Goal: Task Accomplishment & Management: Use online tool/utility

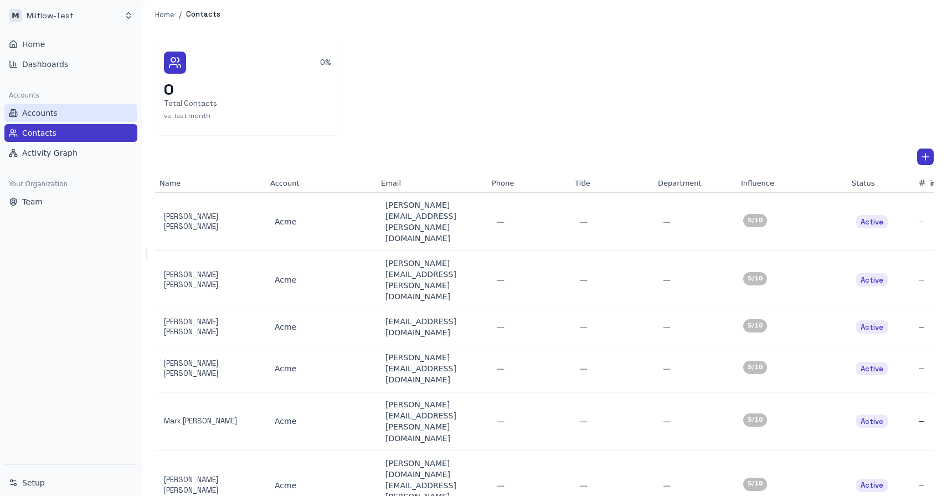
click at [64, 114] on link "Accounts" at bounding box center [70, 113] width 133 height 18
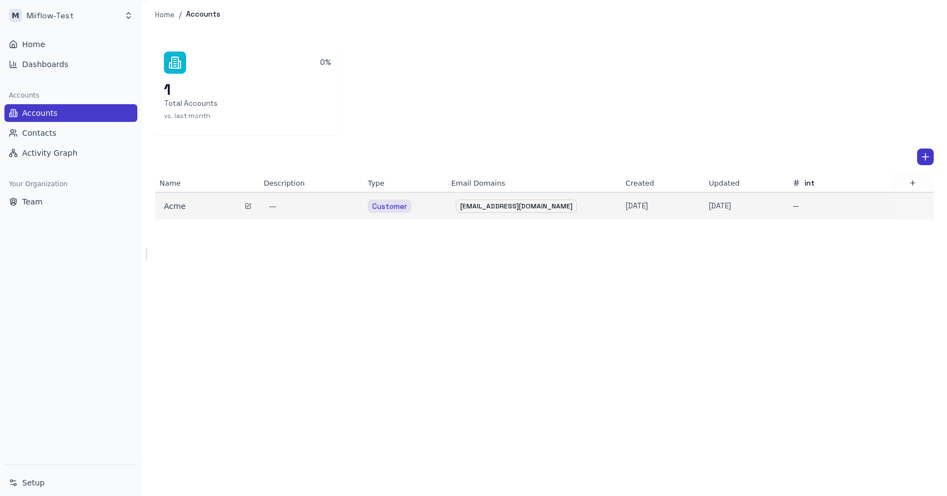
click at [181, 209] on div "Acme" at bounding box center [207, 205] width 86 height 11
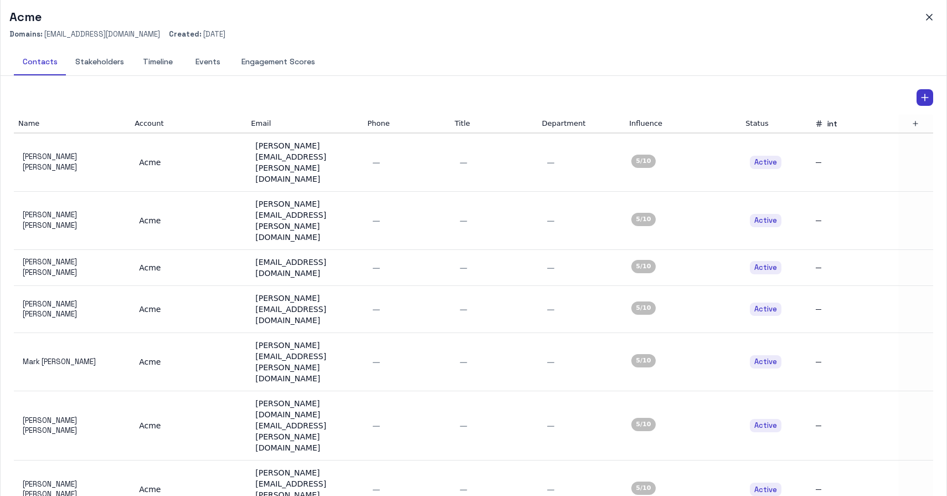
click at [276, 58] on button "Engagement Scores" at bounding box center [278, 62] width 91 height 27
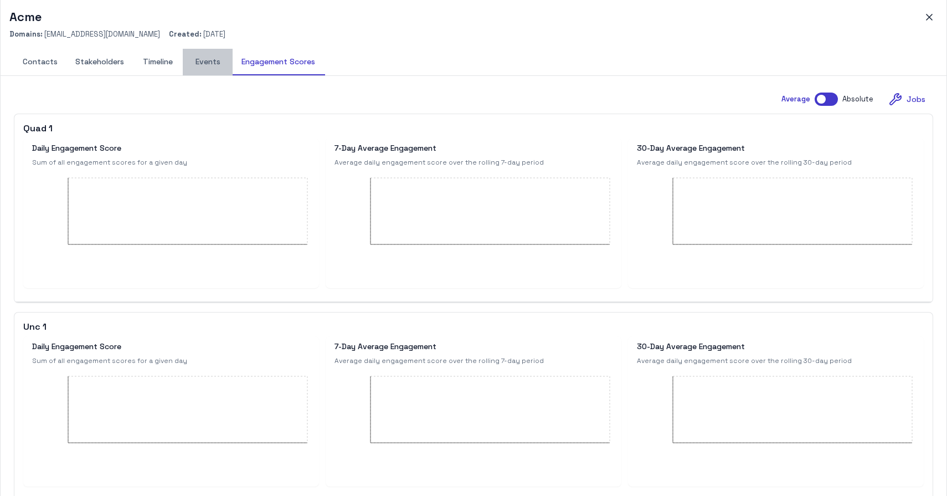
click at [217, 69] on button "Events" at bounding box center [208, 62] width 50 height 27
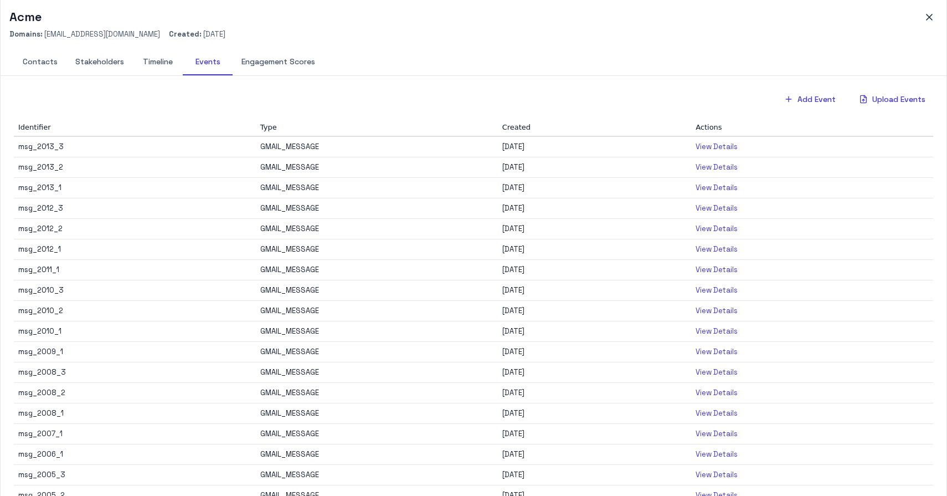
click at [274, 68] on button "Engagement Scores" at bounding box center [278, 62] width 91 height 27
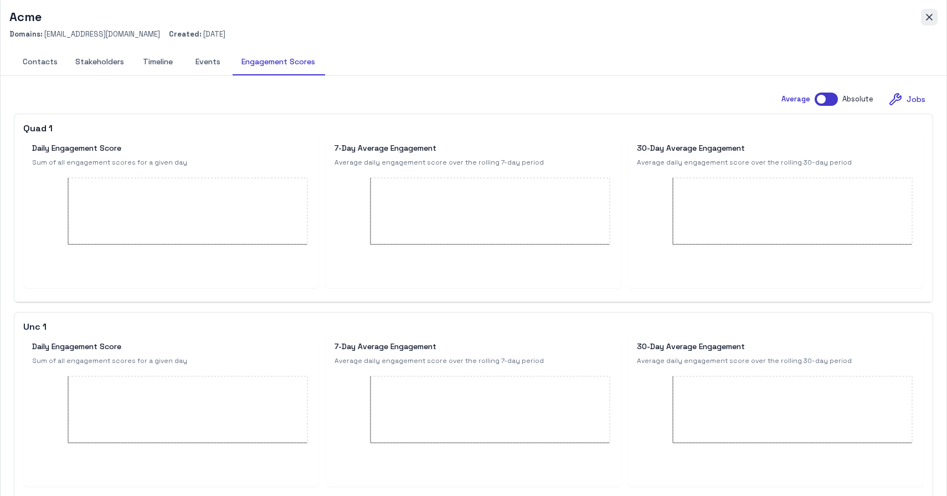
click at [929, 14] on icon "button" at bounding box center [929, 17] width 11 height 11
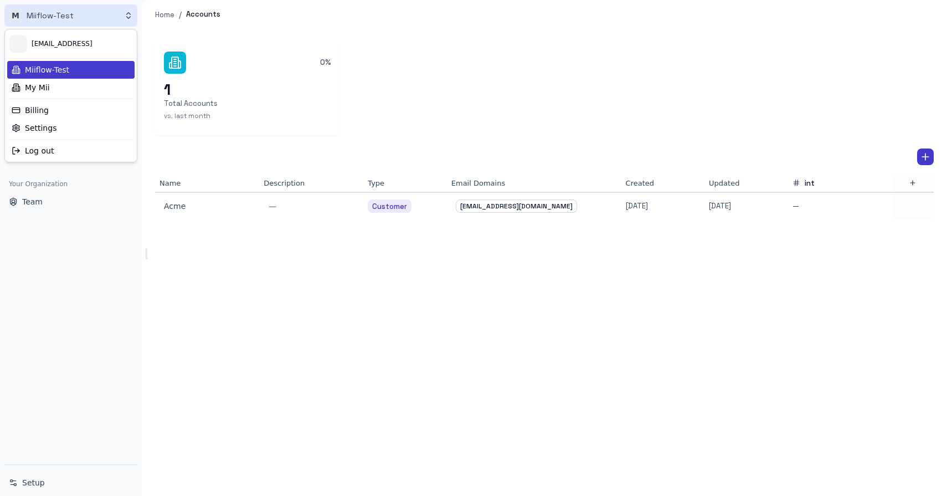
click at [63, 12] on html "M Miiflow-Test Home Dashboards Accounts Accounts Contacts Activity Graph Your O…" at bounding box center [473, 248] width 947 height 496
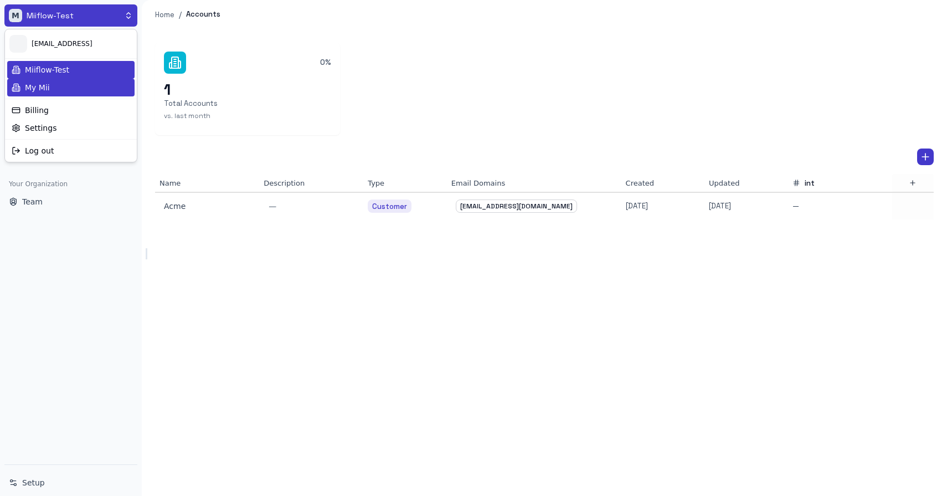
click at [56, 88] on div "My Mii" at bounding box center [70, 88] width 127 height 18
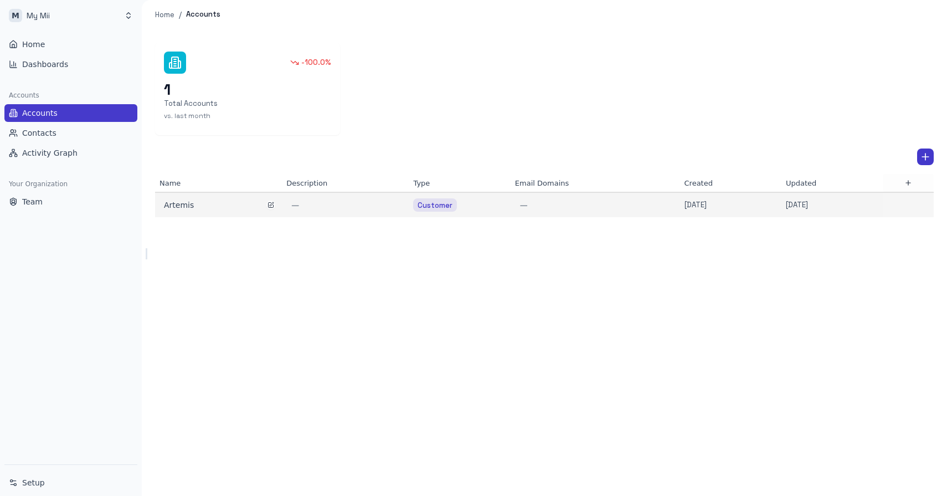
click at [174, 201] on div "Artemis" at bounding box center [218, 204] width 109 height 11
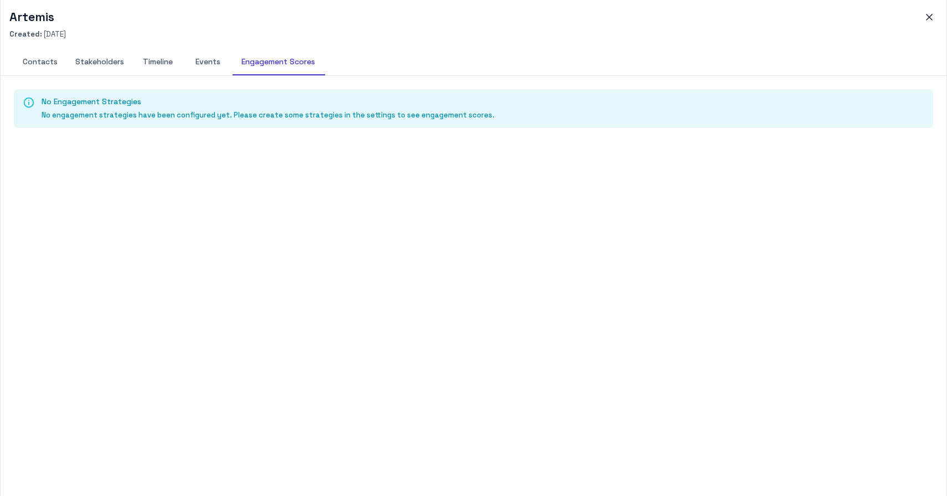
click at [212, 62] on button "Events" at bounding box center [208, 62] width 50 height 27
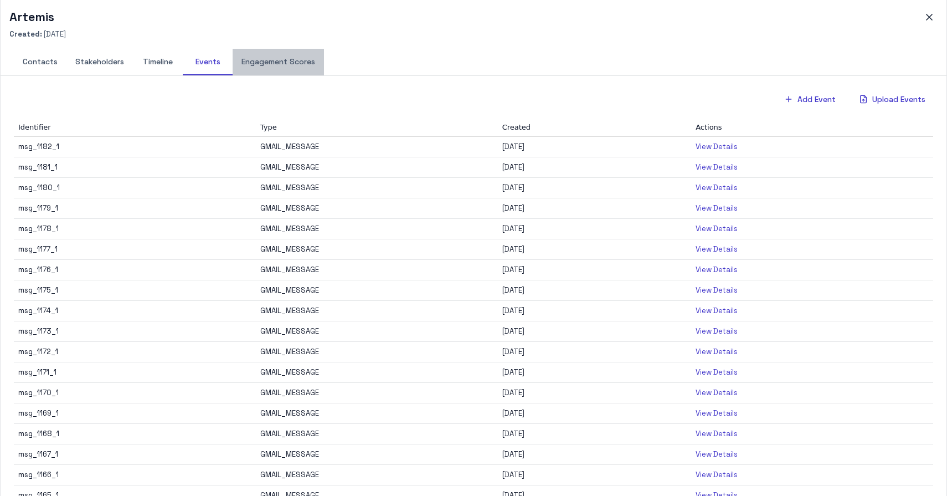
click at [284, 67] on button "Engagement Scores" at bounding box center [278, 62] width 91 height 27
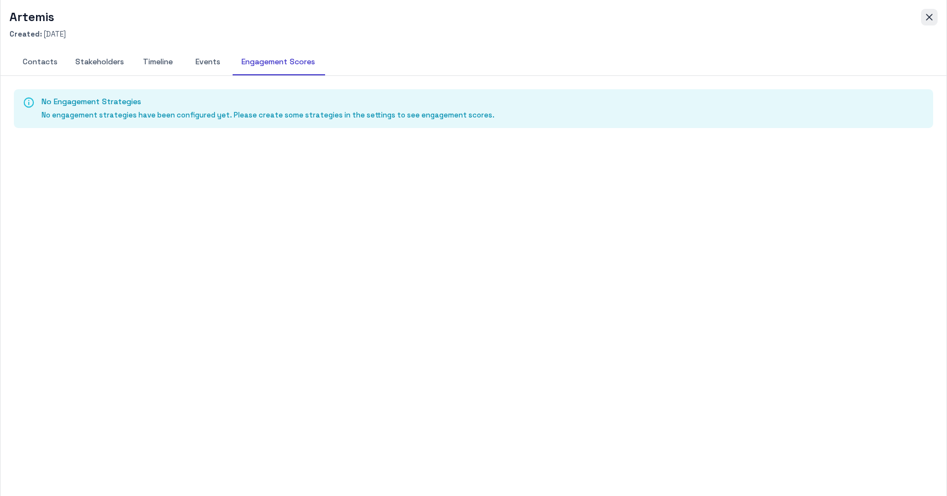
click at [930, 17] on icon "button" at bounding box center [929, 17] width 11 height 11
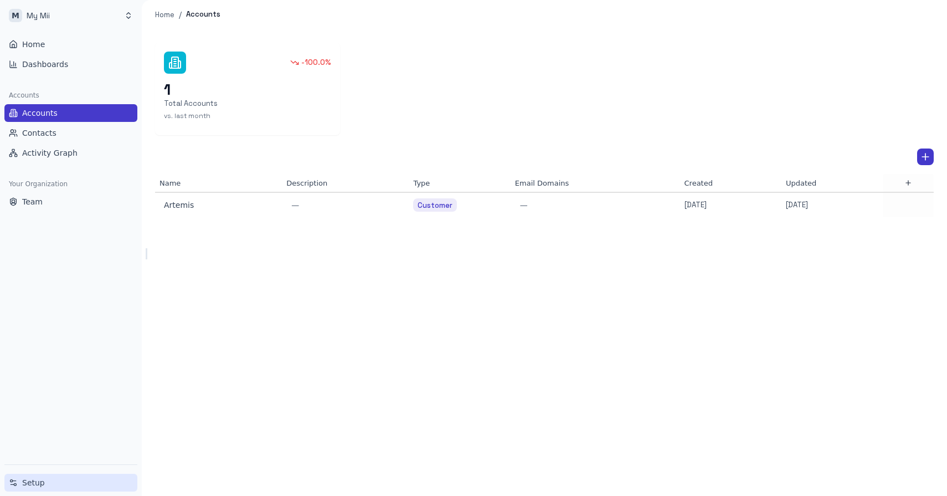
click at [38, 484] on span "Setup" at bounding box center [33, 482] width 23 height 11
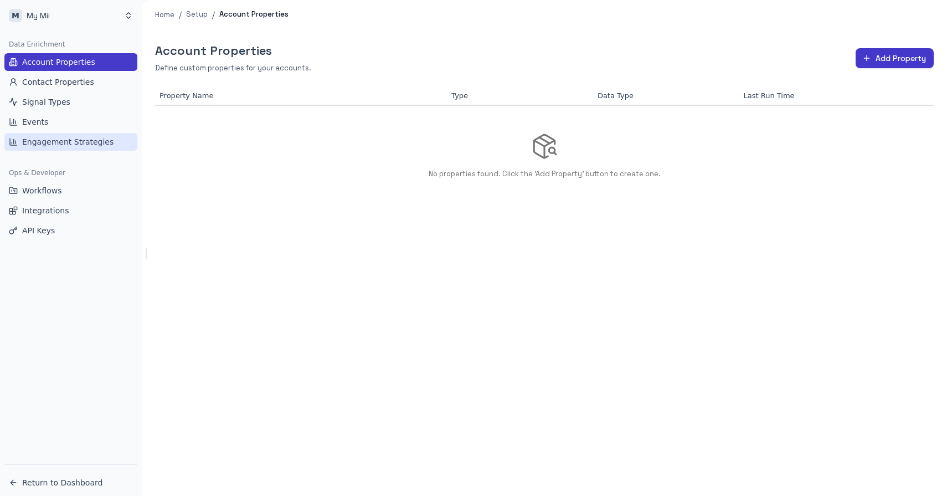
click at [63, 142] on span "Engagement Strategies" at bounding box center [67, 141] width 91 height 11
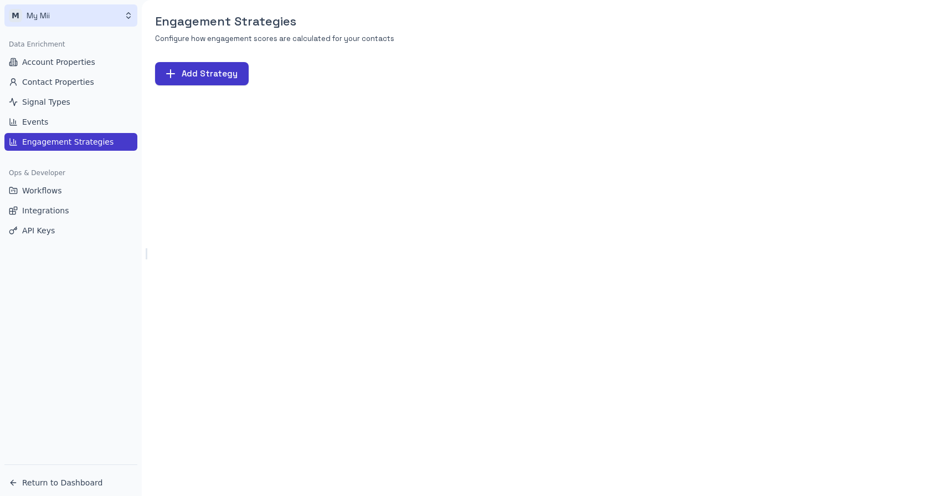
click at [109, 20] on html "M My Mii Data Enrichment Account Properties Contact Properties Signal Types Eve…" at bounding box center [473, 248] width 947 height 496
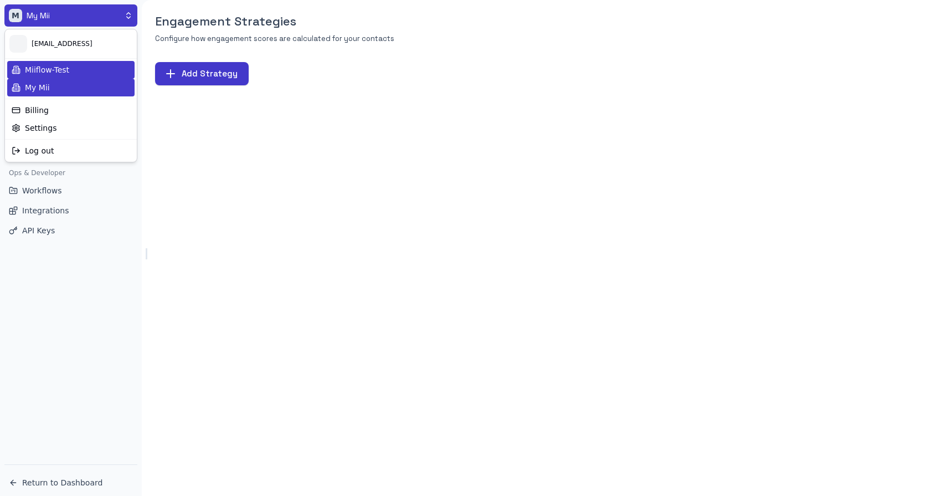
click at [74, 66] on div "Miiflow-Test" at bounding box center [70, 70] width 127 height 18
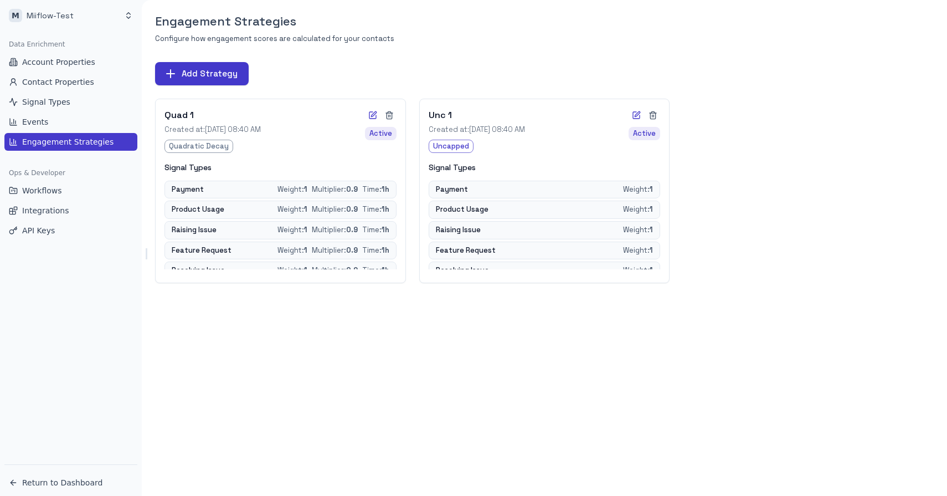
click at [355, 353] on div "Engagement Strategies Configure how engagement scores are calculated for your c…" at bounding box center [544, 248] width 805 height 496
click at [79, 18] on html "M Miiflow-Test Data Enrichment Account Properties Contact Properties Signal Typ…" at bounding box center [473, 248] width 947 height 496
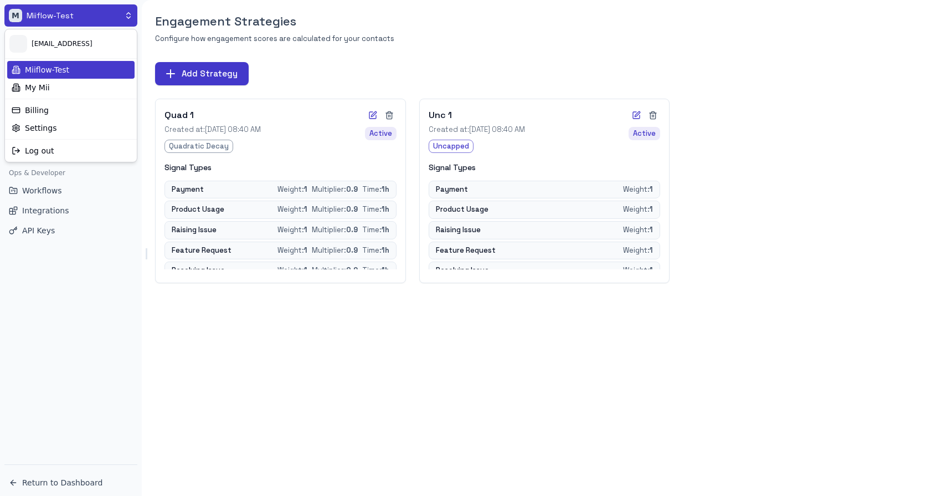
click at [89, 289] on html "M Miiflow-Test Data Enrichment Account Properties Contact Properties Signal Typ…" at bounding box center [473, 248] width 947 height 496
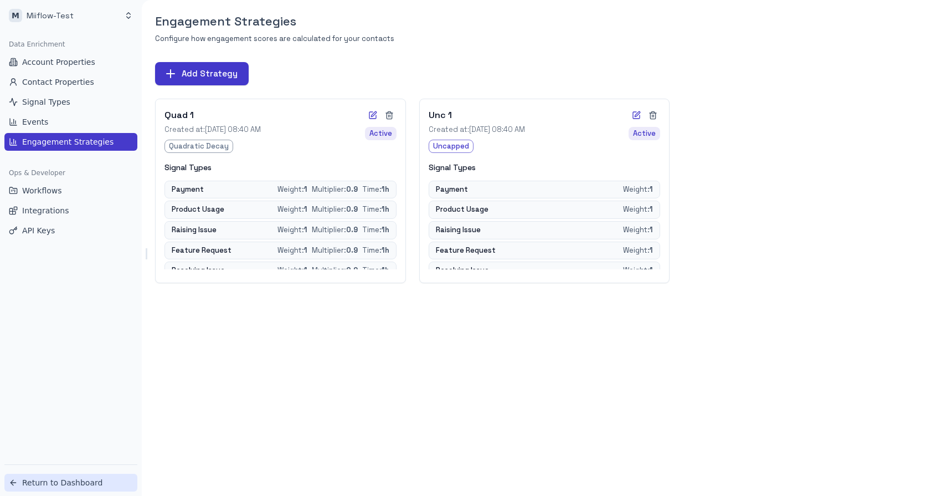
click at [64, 484] on span "Return to Dashboard" at bounding box center [62, 482] width 80 height 11
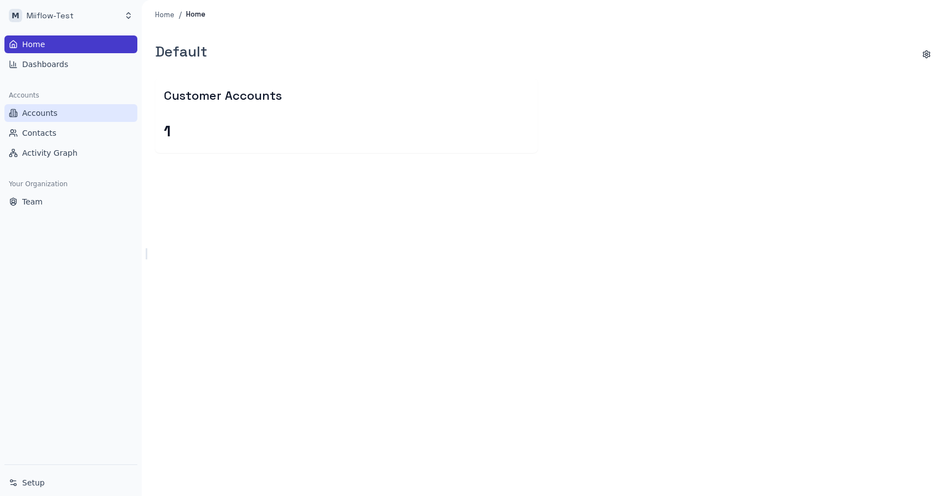
click at [36, 113] on span "Accounts" at bounding box center [39, 112] width 35 height 11
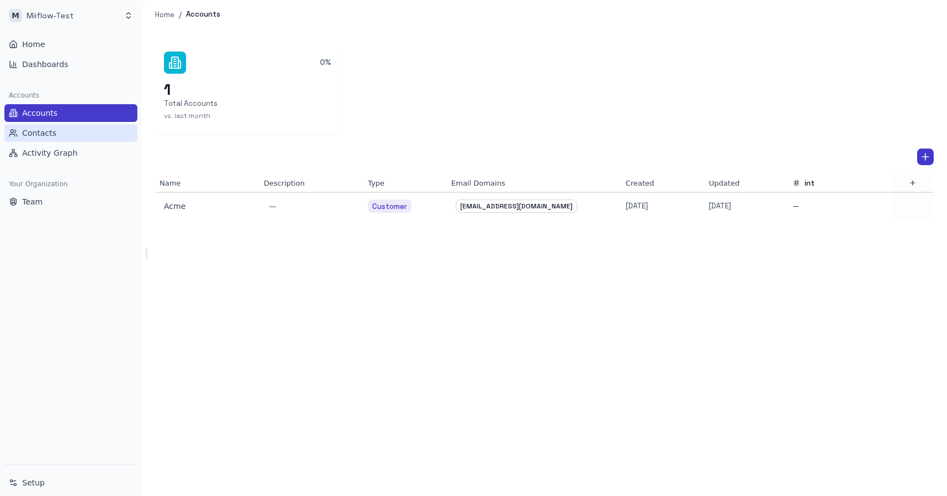
click at [20, 137] on link "Contacts" at bounding box center [70, 133] width 133 height 18
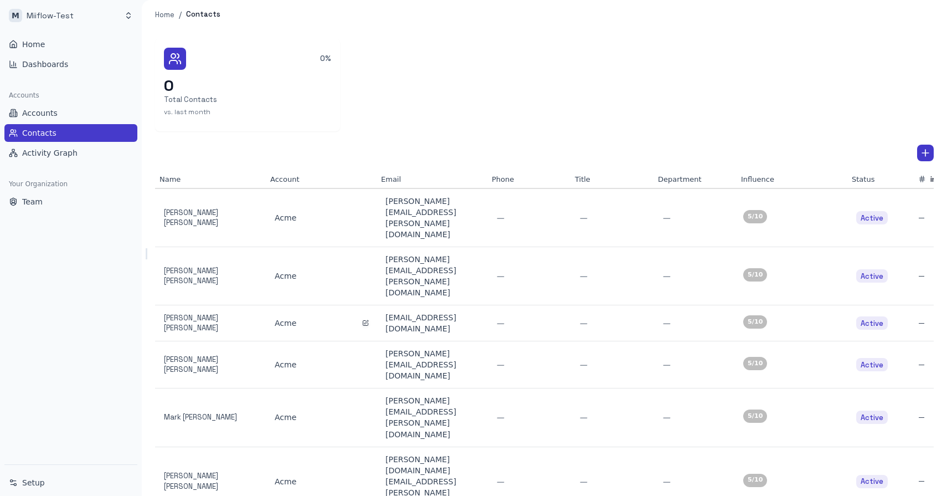
click at [289, 317] on div "Acme" at bounding box center [321, 322] width 93 height 11
click at [362, 320] on icon "button" at bounding box center [365, 323] width 7 height 7
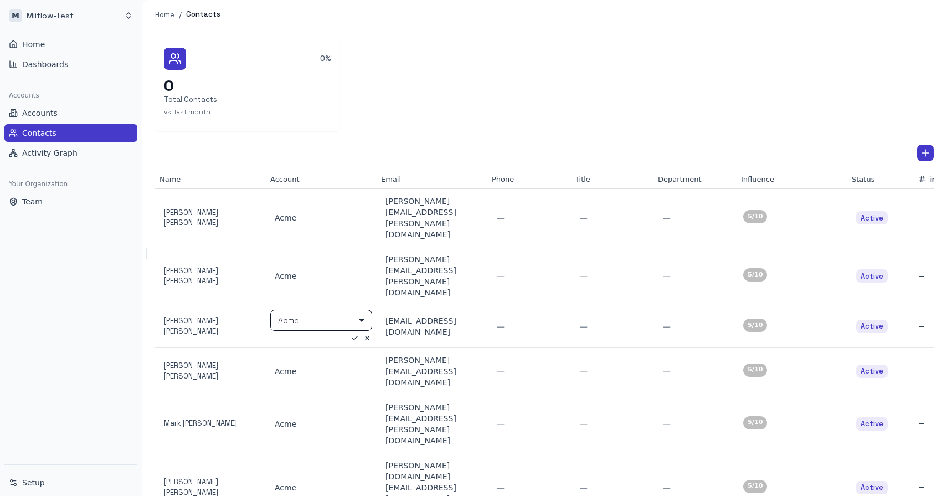
click at [360, 261] on body "**********" at bounding box center [473, 248] width 947 height 496
click at [386, 147] on div at bounding box center [473, 248] width 947 height 496
click at [449, 97] on div "0% 0 Total Contacts vs. last month" at bounding box center [544, 85] width 779 height 92
click at [367, 334] on icon "button" at bounding box center [367, 338] width 8 height 8
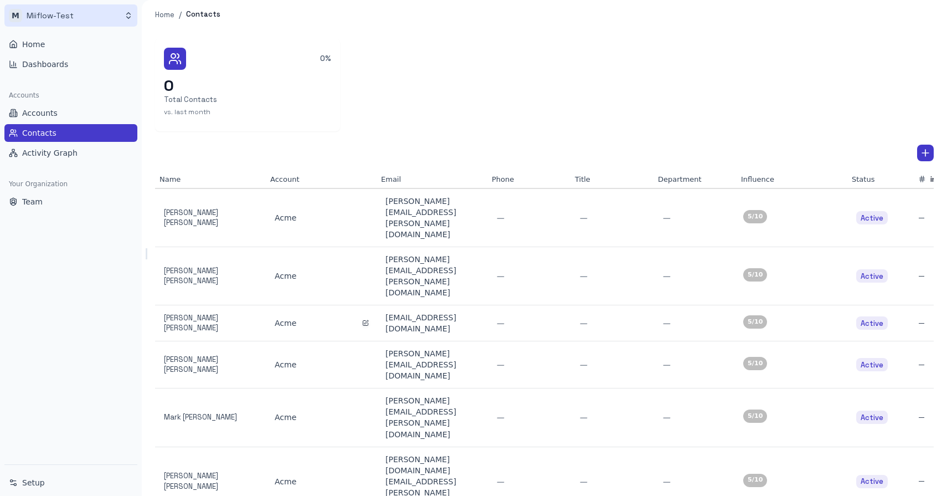
click at [73, 14] on html "M Miiflow-Test Home Dashboards Accounts Accounts Contacts Activity Graph Your O…" at bounding box center [473, 248] width 947 height 496
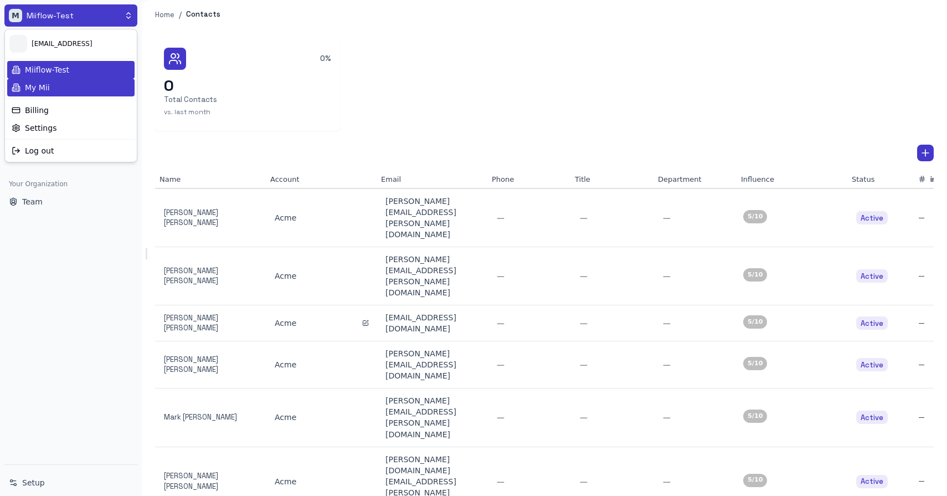
click at [58, 92] on div "My Mii" at bounding box center [70, 88] width 127 height 18
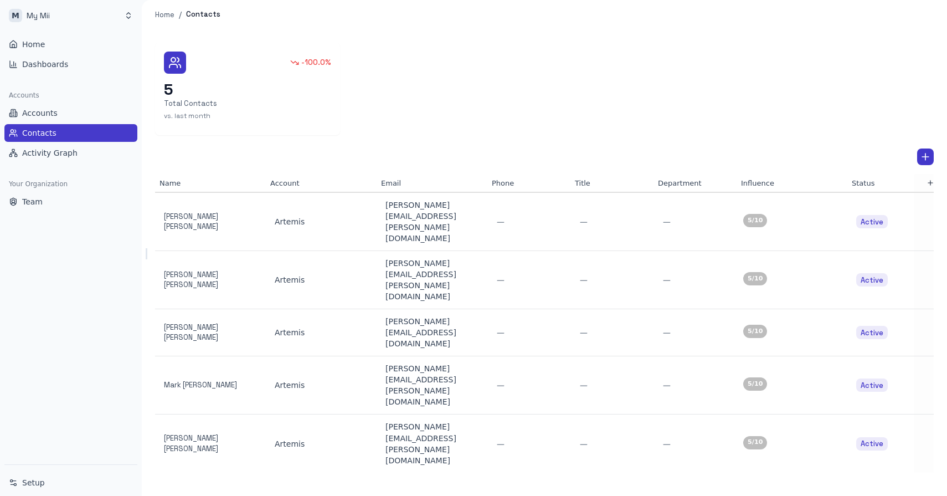
click at [427, 94] on div "-100.0% 5 Total Contacts vs. last month" at bounding box center [544, 89] width 779 height 92
click at [40, 62] on span "Dashboards" at bounding box center [45, 64] width 46 height 11
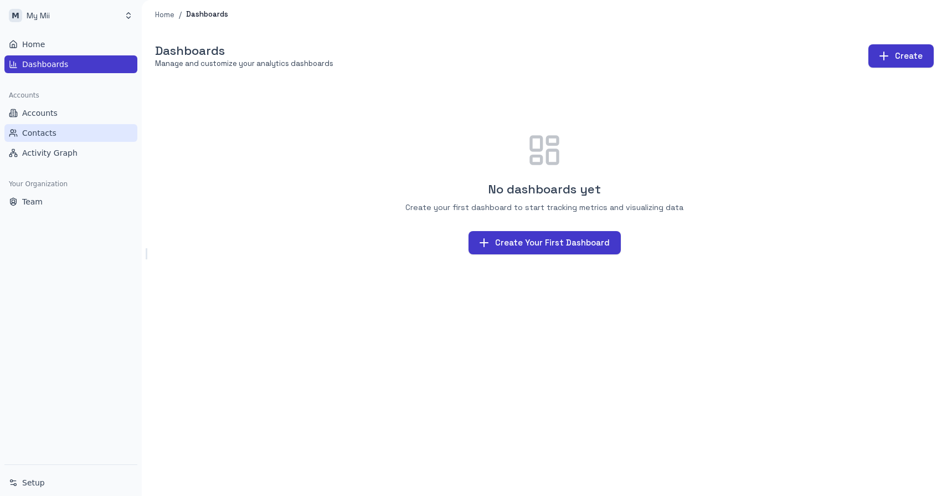
click at [47, 135] on span "Contacts" at bounding box center [39, 132] width 34 height 11
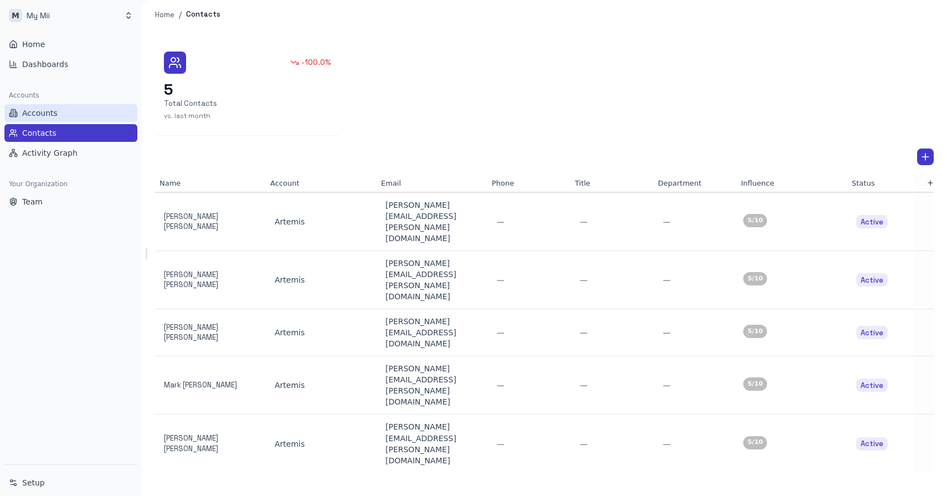
click at [35, 112] on span "Accounts" at bounding box center [39, 112] width 35 height 11
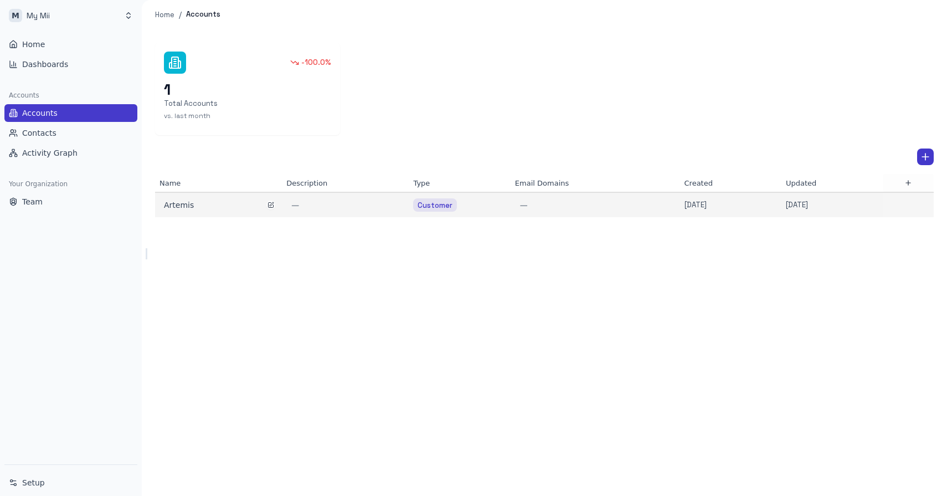
click at [227, 199] on div "Artemis" at bounding box center [218, 204] width 109 height 11
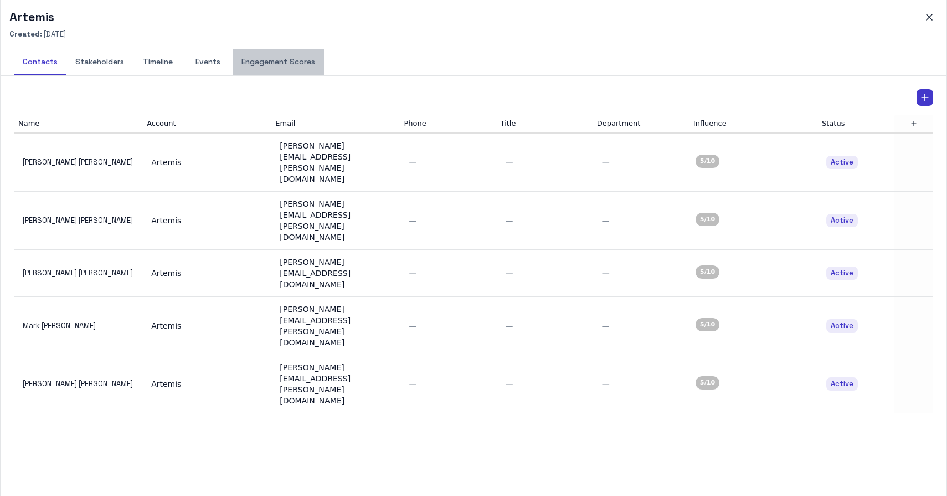
click at [267, 69] on button "Engagement Scores" at bounding box center [278, 62] width 91 height 27
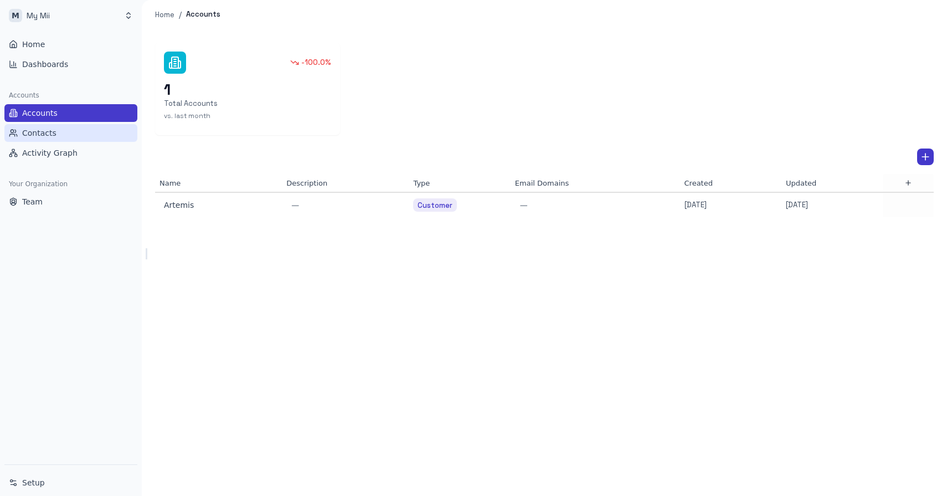
click at [53, 131] on span "Contacts" at bounding box center [39, 132] width 34 height 11
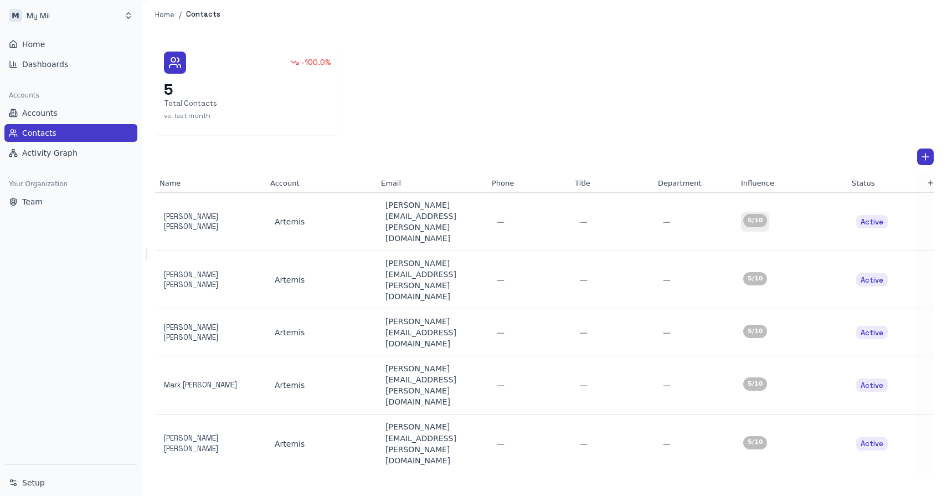
click at [767, 214] on div "5 /10" at bounding box center [755, 220] width 24 height 13
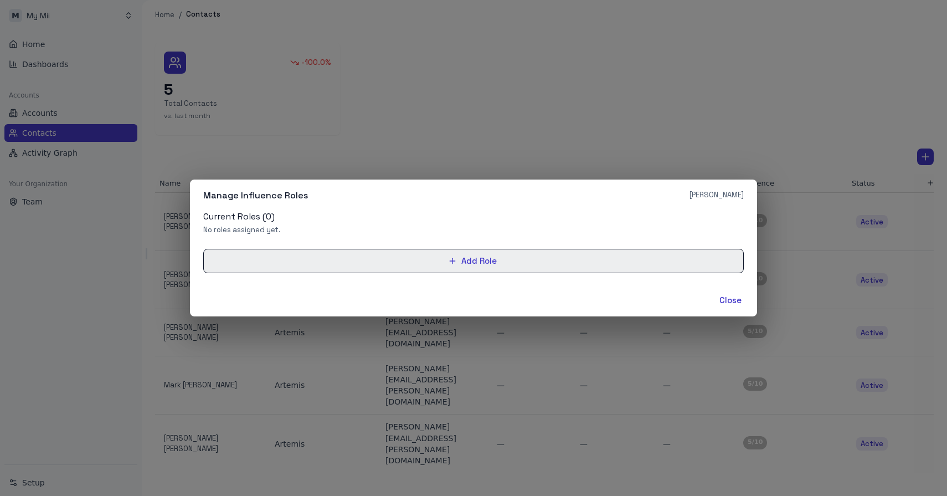
click at [381, 266] on button "Add Role" at bounding box center [473, 261] width 541 height 24
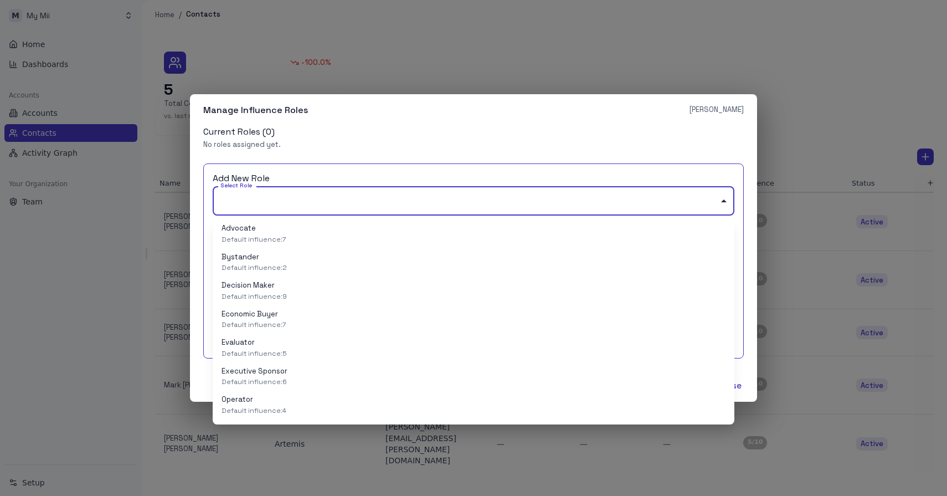
click at [332, 200] on body "M My Mii Home Dashboards Accounts Accounts Contacts Activity Graph Your Organiz…" at bounding box center [473, 248] width 947 height 496
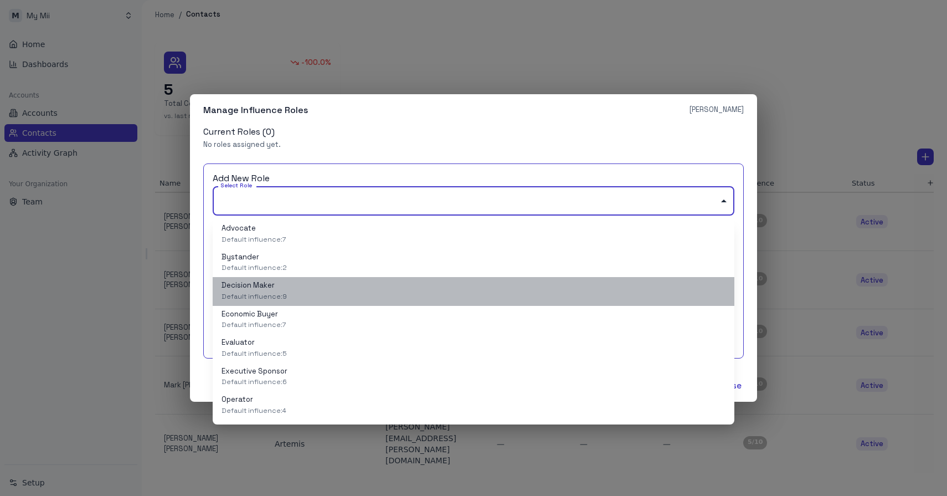
click at [302, 289] on li "Decision Maker Default influence: 9" at bounding box center [474, 291] width 522 height 29
type input "**********"
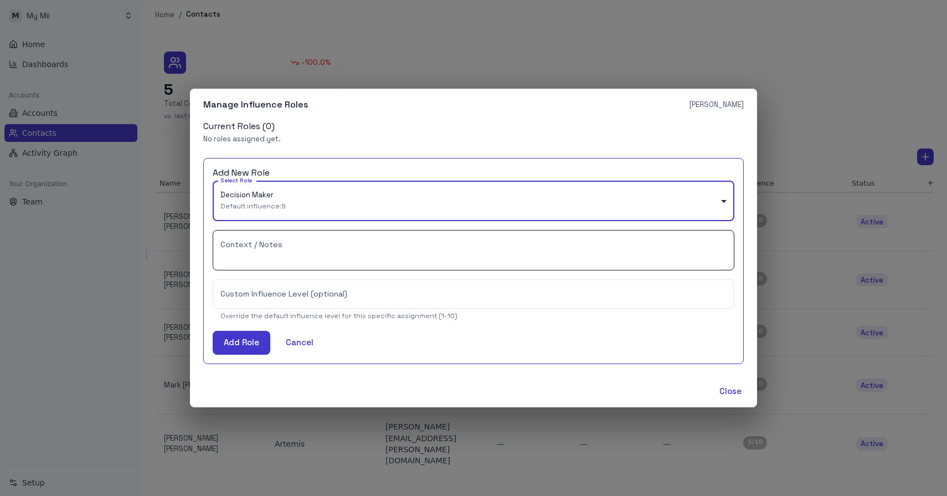
click at [258, 251] on textarea "Context / Notes" at bounding box center [473, 250] width 506 height 22
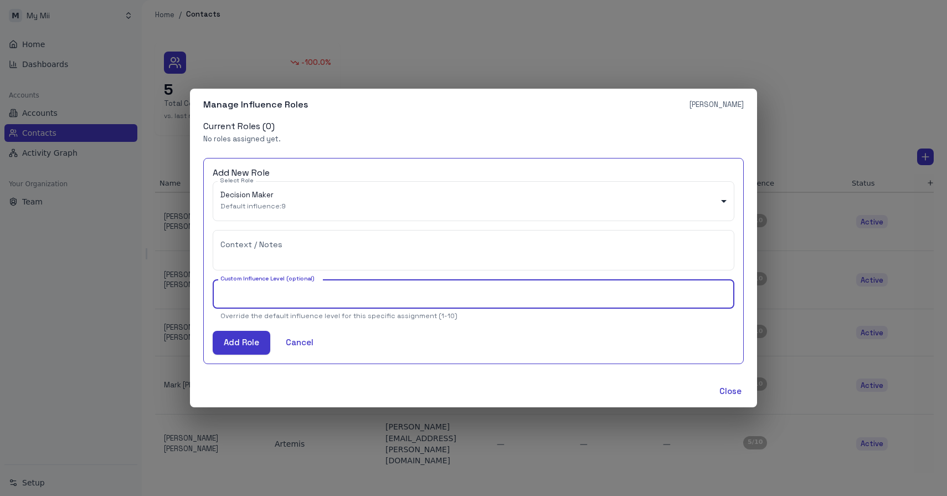
click at [275, 297] on input "Custom Influence Level (optional)" at bounding box center [474, 293] width 522 height 29
type input "*"
click at [250, 337] on button "Add Role" at bounding box center [242, 342] width 58 height 23
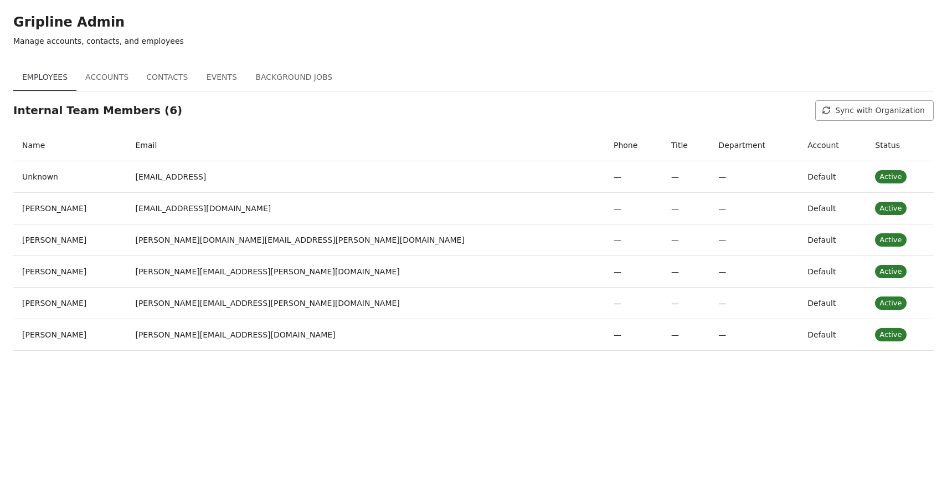
click at [293, 78] on button "Background Jobs" at bounding box center [293, 77] width 95 height 27
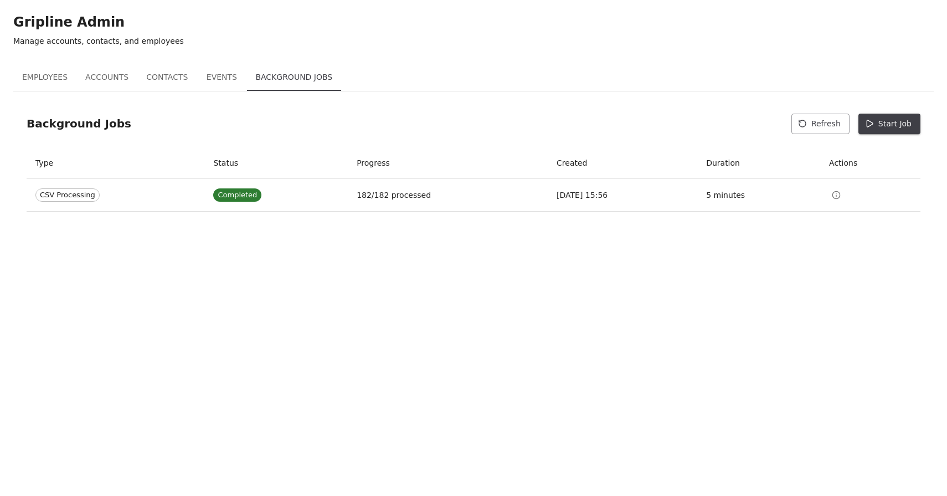
click at [912, 124] on button "Start Job" at bounding box center [889, 124] width 62 height 20
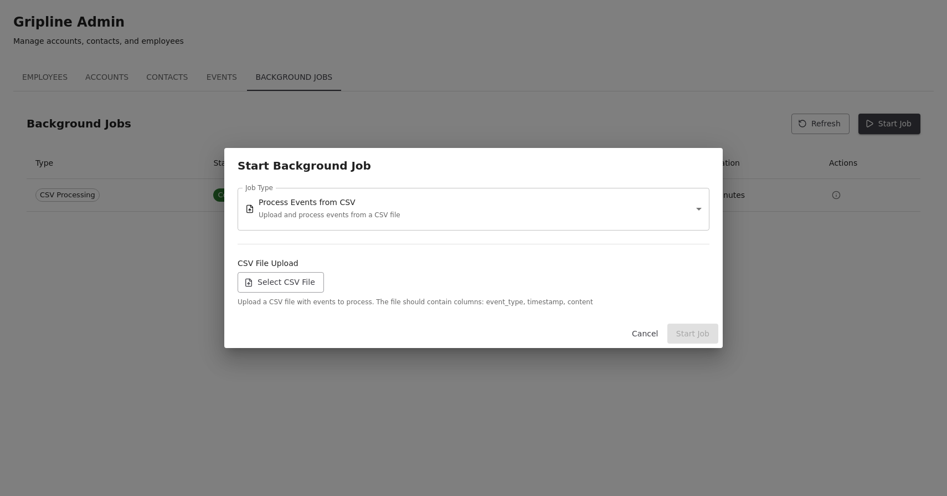
click at [280, 284] on label "Select CSV File" at bounding box center [281, 282] width 86 height 20
click at [0, 0] on input "Select CSV File" at bounding box center [0, 0] width 0 height 0
click at [696, 337] on button "Start Job" at bounding box center [692, 333] width 51 height 20
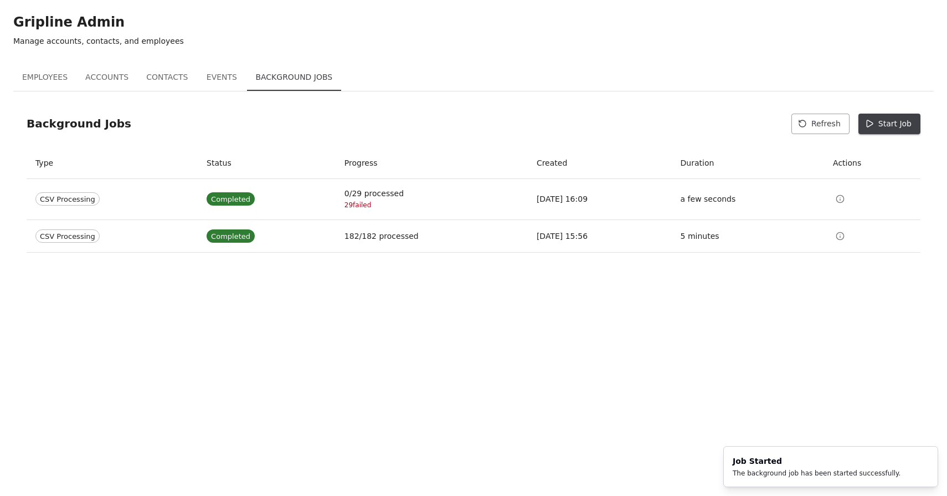
click at [220, 75] on button "Events" at bounding box center [222, 77] width 50 height 27
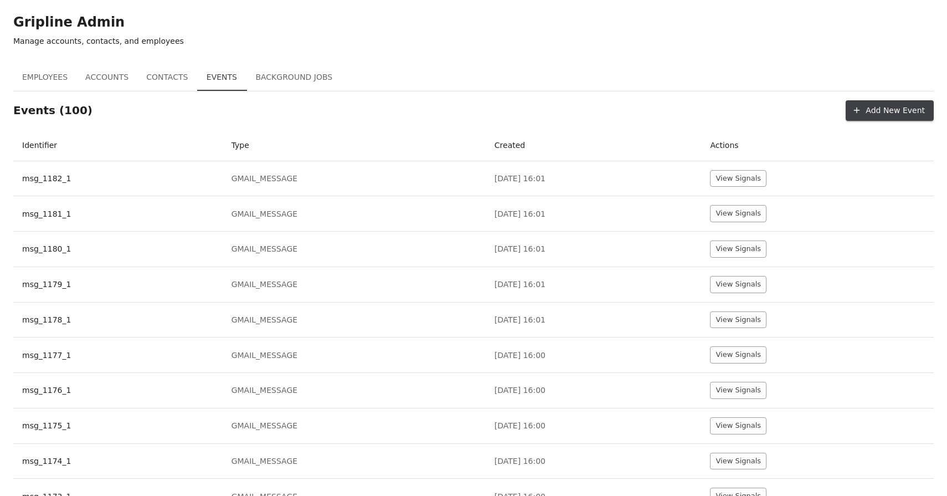
click at [300, 74] on button "Background Jobs" at bounding box center [293, 77] width 95 height 27
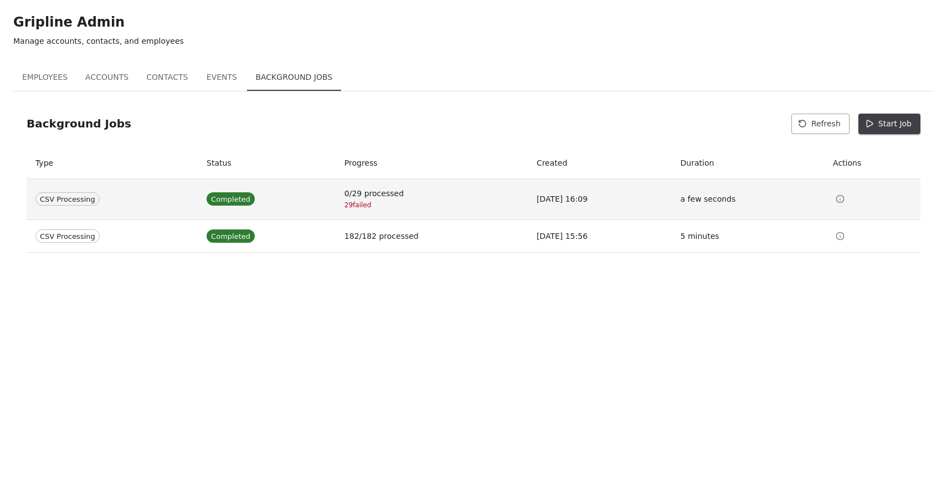
click at [844, 196] on icon "View Details" at bounding box center [840, 198] width 9 height 9
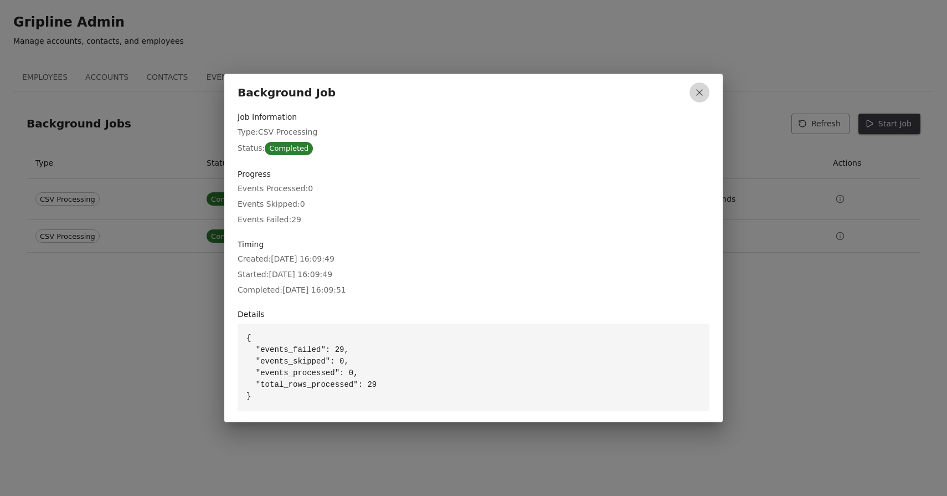
click at [694, 88] on icon "button" at bounding box center [699, 92] width 11 height 11
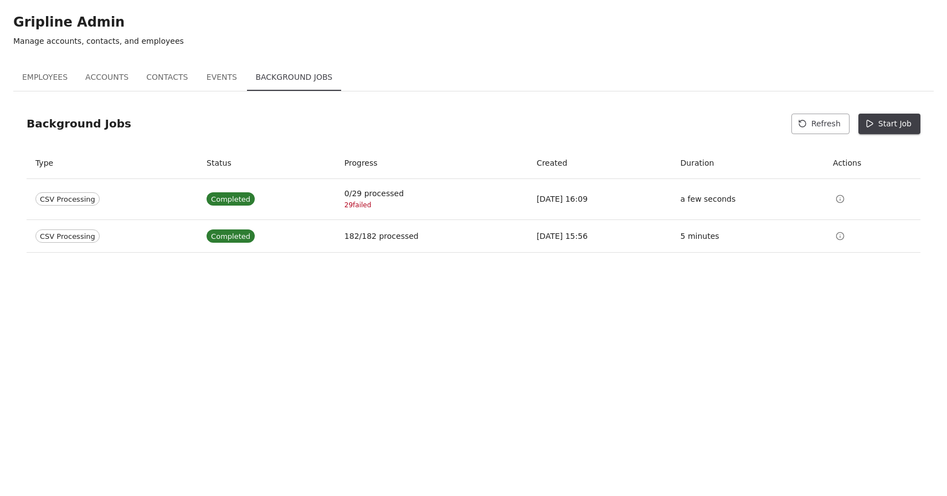
click at [899, 126] on button "Start Job" at bounding box center [889, 124] width 62 height 20
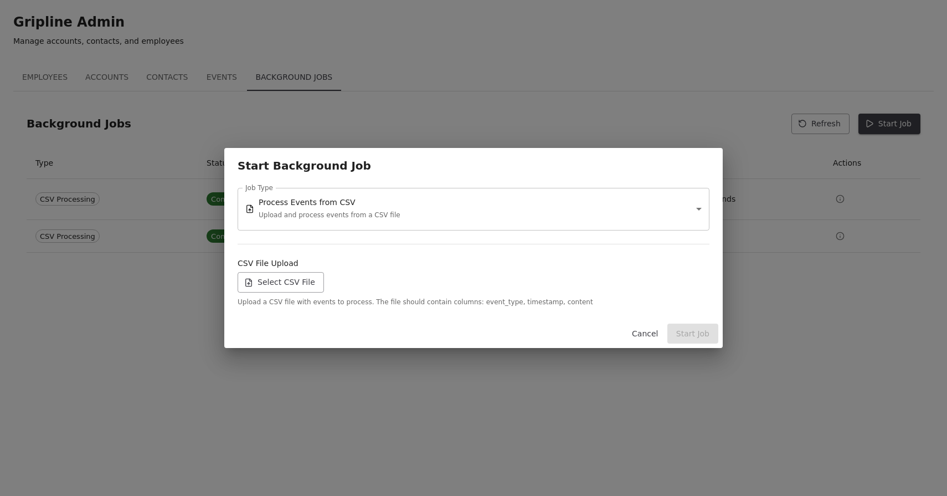
click at [299, 281] on label "Select CSV File" at bounding box center [281, 282] width 86 height 20
click at [0, 0] on input "Select CSV File" at bounding box center [0, 0] width 0 height 0
click at [695, 332] on button "Start Job" at bounding box center [692, 333] width 51 height 20
